Goal: Information Seeking & Learning: Learn about a topic

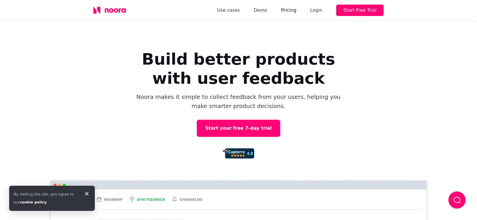
click at [294, 11] on link "Pricing" at bounding box center [288, 10] width 15 height 8
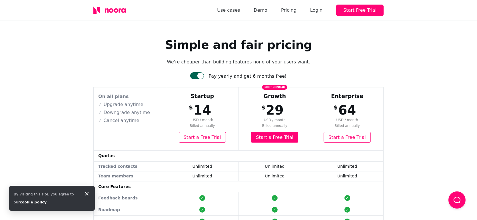
scroll to position [47, 0]
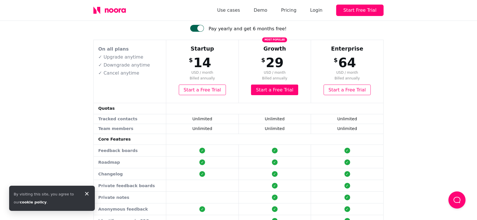
click at [422, 125] on div "Simple and fair pricing We're cheaper than building features none of your users…" at bounding box center [238, 199] width 477 height 453
click at [204, 27] on div at bounding box center [197, 28] width 14 height 7
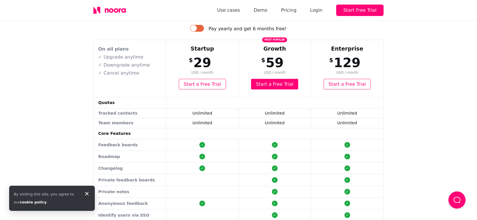
click at [204, 26] on div at bounding box center [197, 28] width 14 height 7
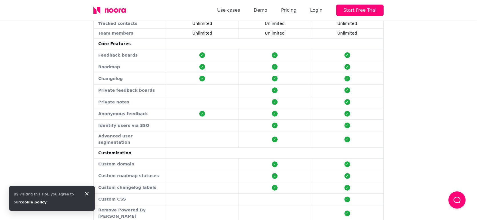
scroll to position [190, 0]
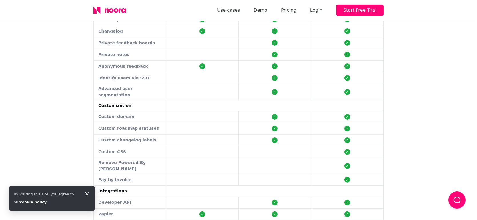
click at [459, 201] on button "Load Chat" at bounding box center [456, 199] width 17 height 17
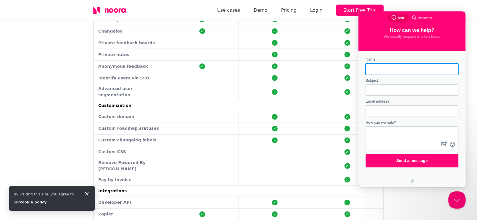
scroll to position [0, 0]
drag, startPoint x: 386, startPoint y: 211, endPoint x: 395, endPoint y: 203, distance: 12.4
click at [386, 210] on div "Simple and fair pricing We're cheaper than building features none of your users…" at bounding box center [238, 57] width 308 height 453
click at [475, 105] on div "Simple and fair pricing We're cheaper than building features none of your users…" at bounding box center [238, 57] width 477 height 453
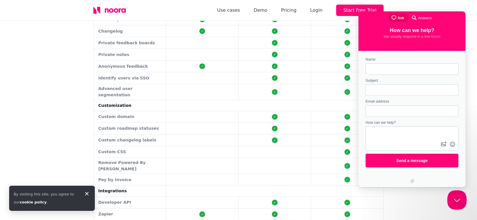
click at [455, 205] on button "Close Beacon popover" at bounding box center [455, 198] width 17 height 17
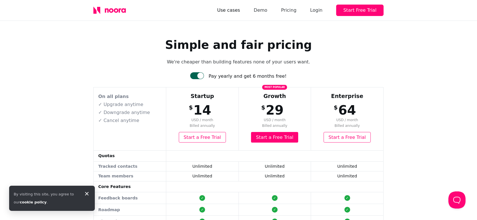
click at [239, 11] on link "Use cases" at bounding box center [228, 10] width 23 height 8
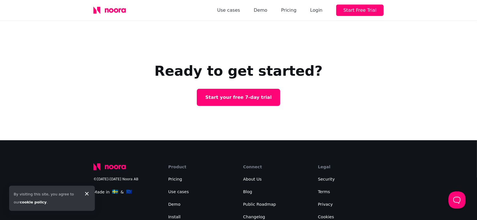
scroll to position [507, 0]
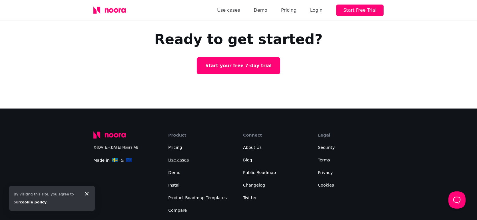
click at [180, 158] on link "Use cases" at bounding box center [178, 160] width 21 height 5
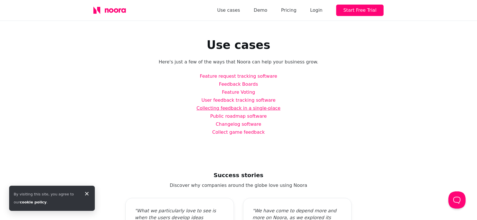
click at [236, 105] on link "Collecting feedback in a single-place" at bounding box center [238, 107] width 84 height 5
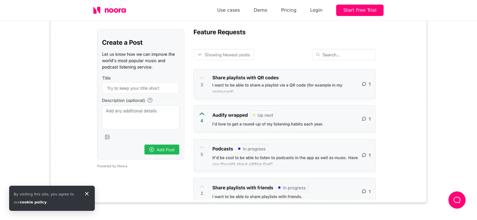
scroll to position [143, 0]
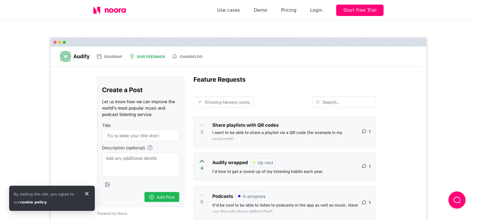
click at [279, 10] on div "Use cases Demo Pricing Login Start Free Trial" at bounding box center [300, 10] width 166 height 11
click at [267, 10] on link "Demo" at bounding box center [261, 10] width 14 height 8
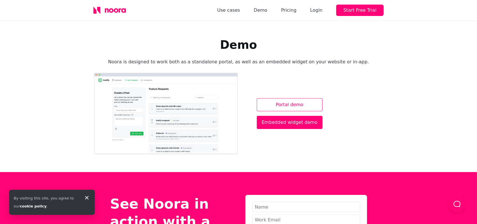
click at [287, 107] on link "Portal demo" at bounding box center [290, 104] width 66 height 13
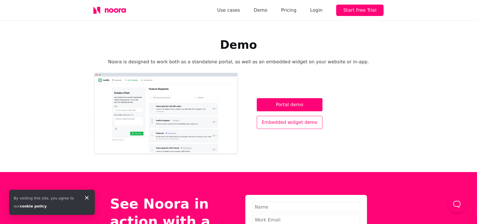
click at [285, 119] on link "Embedded widget demo" at bounding box center [290, 122] width 66 height 13
